Goal: Check status: Check status

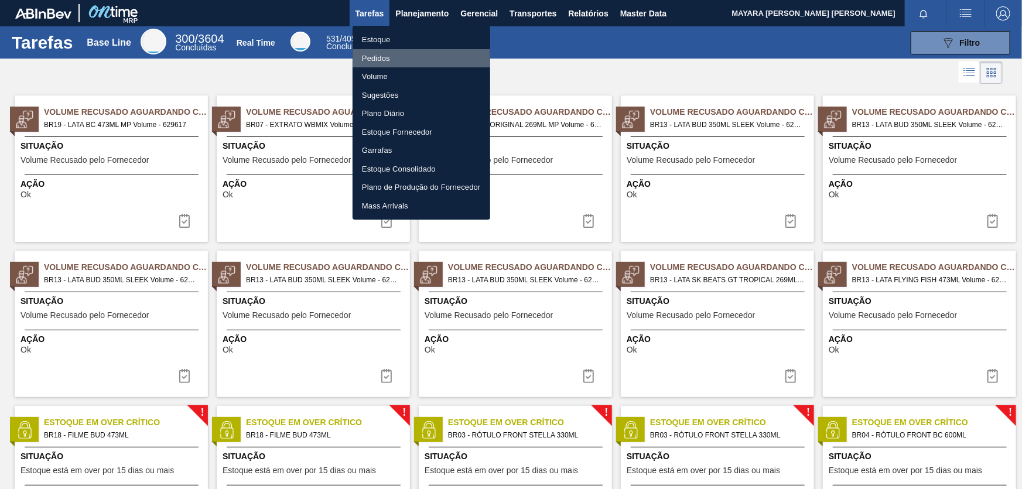
click at [393, 54] on li "Pedidos" at bounding box center [421, 58] width 138 height 19
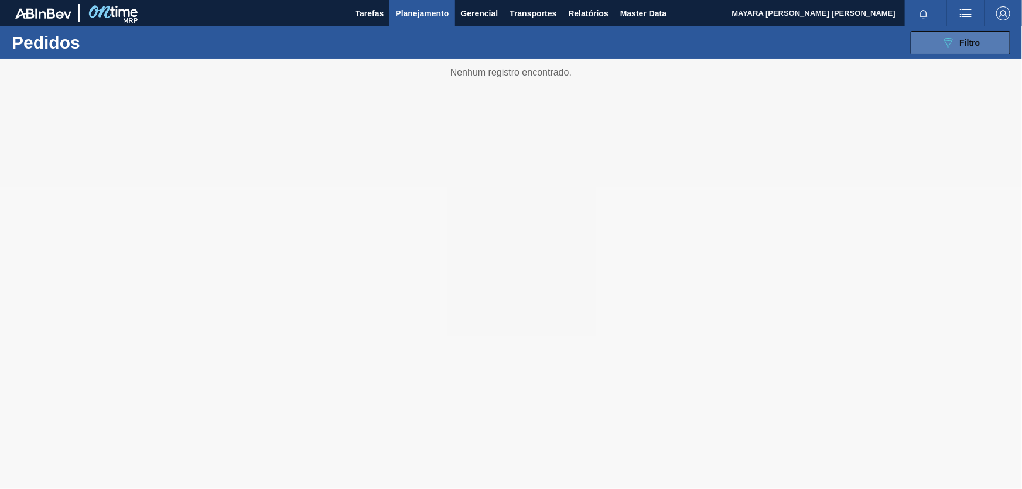
click at [965, 42] on span "Filtro" at bounding box center [970, 42] width 20 height 9
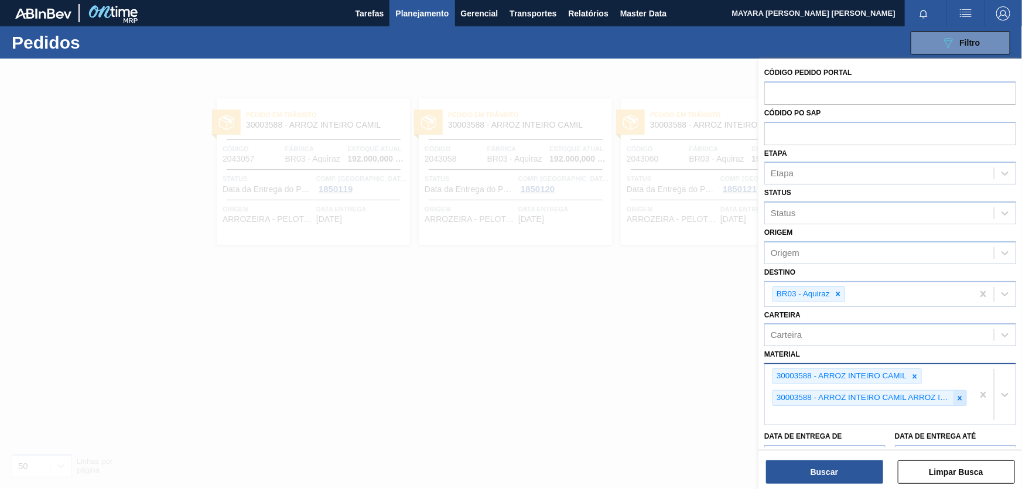
click at [961, 398] on icon at bounding box center [960, 398] width 8 height 8
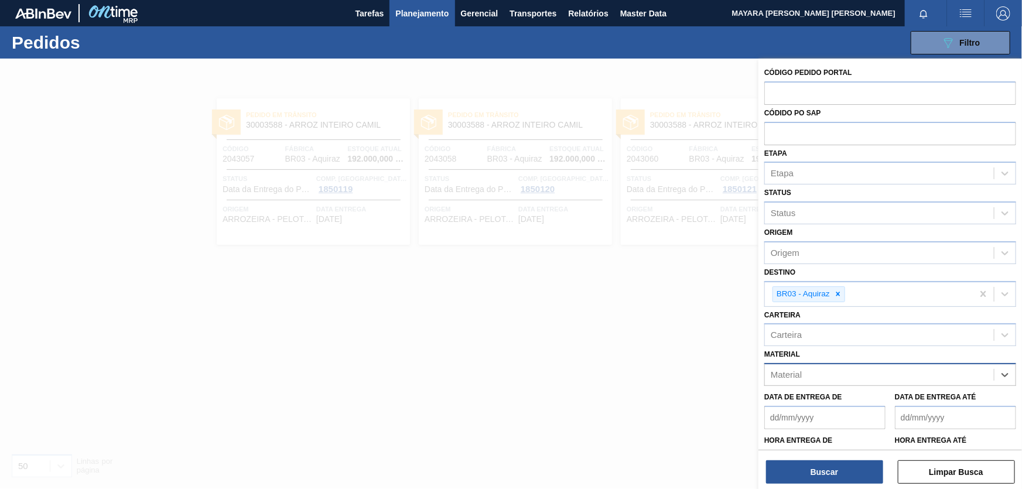
paste input "30034349"
type input "30034349"
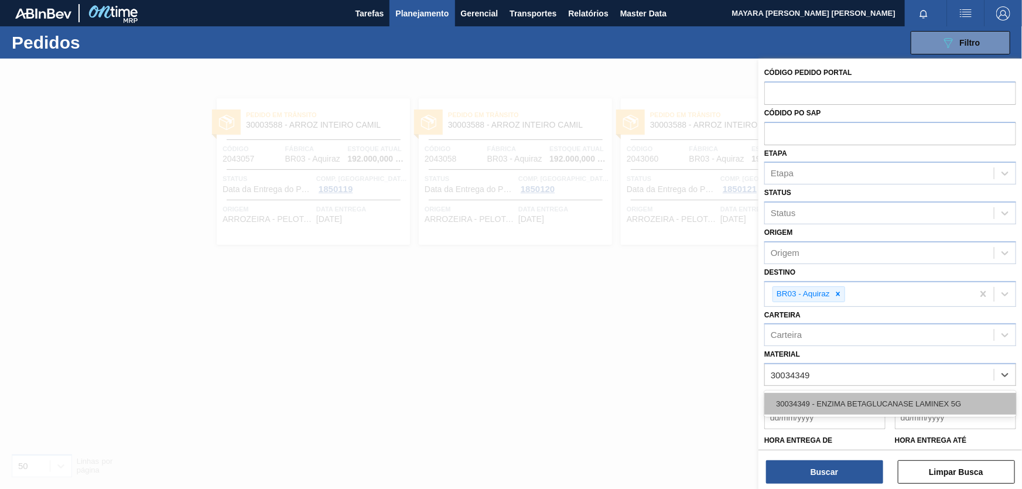
click at [936, 403] on div "30034349 - ENZIMA BETAGLUCANASE LAMINEX 5G" at bounding box center [890, 404] width 252 height 22
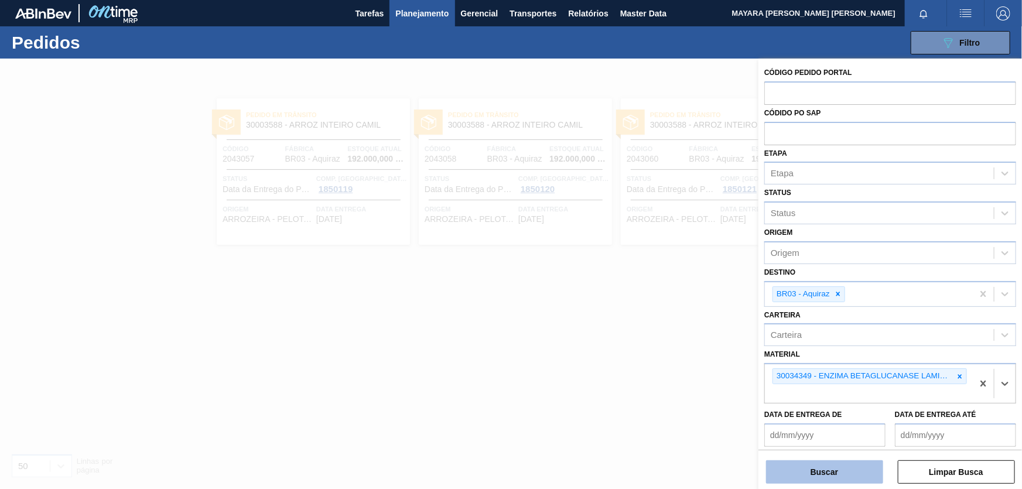
click at [848, 472] on button "Buscar" at bounding box center [824, 471] width 117 height 23
